Goal: Transaction & Acquisition: Purchase product/service

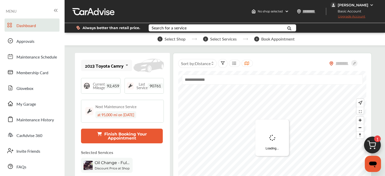
click at [375, 143] on img at bounding box center [372, 146] width 24 height 24
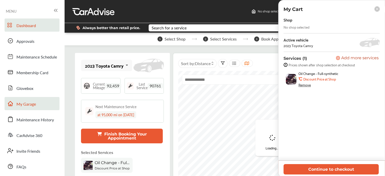
click at [29, 103] on span "My Garage" at bounding box center [25, 104] width 19 height 7
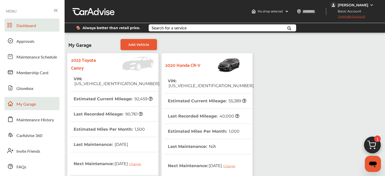
click at [30, 22] on link "Dashboard" at bounding box center [32, 24] width 55 height 13
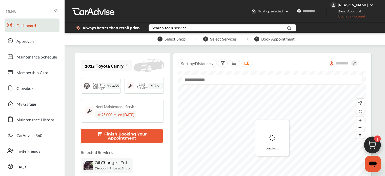
click at [373, 143] on img at bounding box center [372, 146] width 24 height 24
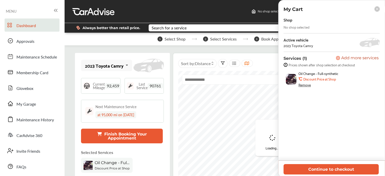
click at [307, 86] on div "Remove" at bounding box center [304, 85] width 12 height 4
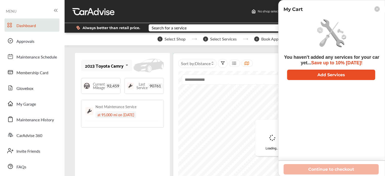
click at [304, 74] on button "Add Services" at bounding box center [331, 75] width 88 height 10
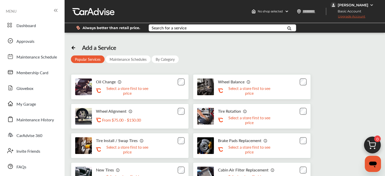
click at [161, 28] on div "Search for a service" at bounding box center [168, 28] width 35 height 4
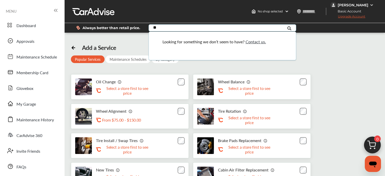
type input "*"
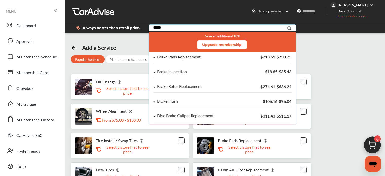
type input "*****"
click at [192, 56] on div "Brake Pads Replacement" at bounding box center [178, 57] width 43 height 4
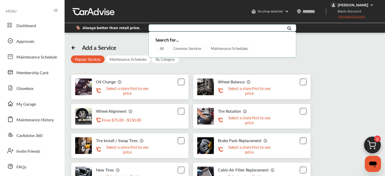
click at [175, 28] on input "text" at bounding box center [217, 29] width 137 height 8
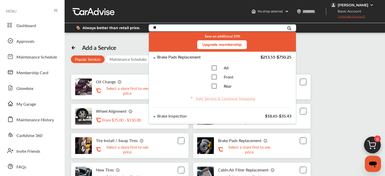
type input "*"
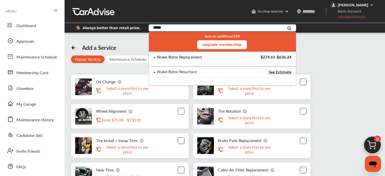
type input "*****"
click at [187, 60] on div "Brake Rotor Replacement $274.61 - $636.24" at bounding box center [222, 59] width 138 height 8
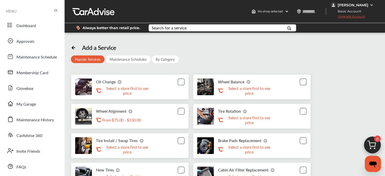
click at [244, 144] on p "Select a store first to see price" at bounding box center [249, 149] width 51 height 10
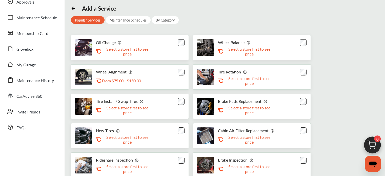
scroll to position [40, 0]
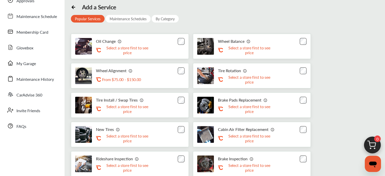
click at [208, 101] on img at bounding box center [205, 105] width 17 height 17
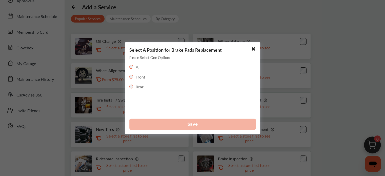
click at [138, 85] on label "Rear" at bounding box center [140, 86] width 8 height 6
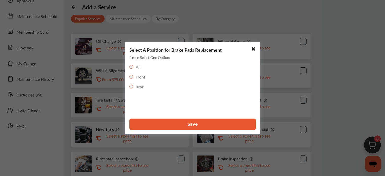
click at [146, 123] on button "Save" at bounding box center [192, 123] width 126 height 11
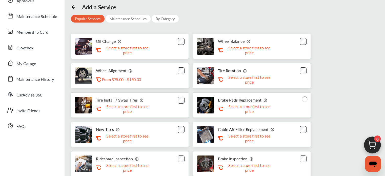
scroll to position [0, 0]
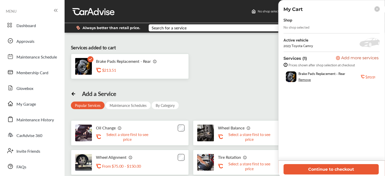
click at [377, 10] on icon at bounding box center [376, 9] width 3 height 3
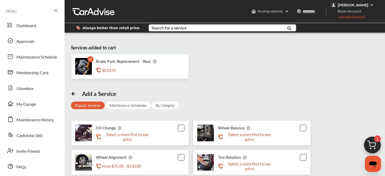
click at [250, 24] on div "Search for a service Search for... All Common Services Maintenance Schedules" at bounding box center [221, 27] width 147 height 7
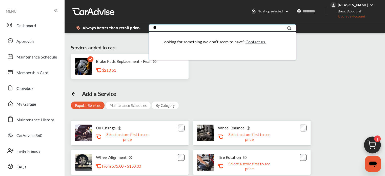
type input "*"
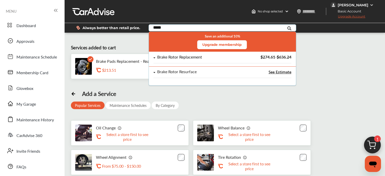
type input "*****"
click at [207, 57] on div "Brake Rotor Replacement" at bounding box center [201, 57] width 96 height 4
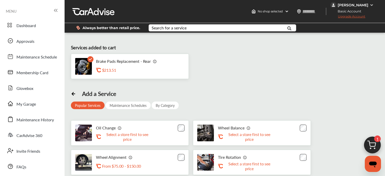
click at [216, 86] on div "Services added to cart Brake Pads Replacement - Rear .st0{fill:#FA4A1C;} $213.5…" at bounding box center [225, 178] width 318 height 285
click at [160, 106] on div "By Category" at bounding box center [164, 105] width 27 height 8
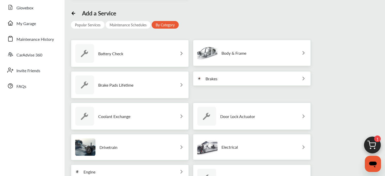
click at [133, 78] on div "Brake Pads Lifetime" at bounding box center [130, 84] width 118 height 27
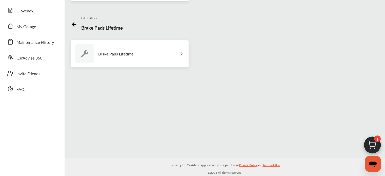
scroll to position [78, 0]
click at [74, 23] on icon at bounding box center [74, 23] width 6 height 6
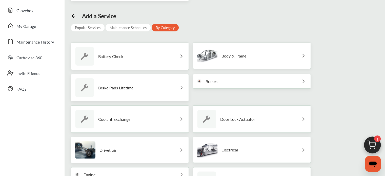
scroll to position [80, 0]
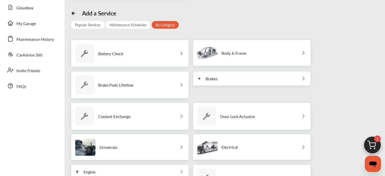
click at [240, 78] on div "Brakes" at bounding box center [252, 78] width 118 height 15
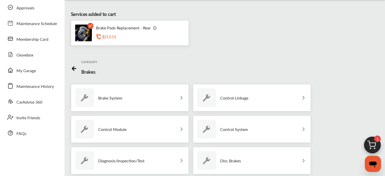
scroll to position [2, 0]
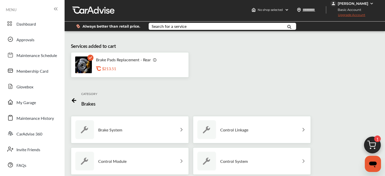
click at [73, 101] on icon at bounding box center [74, 99] width 6 height 6
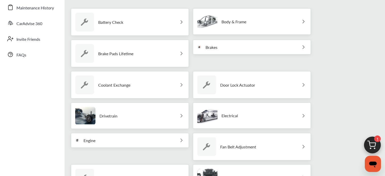
scroll to position [0, 0]
